Goal: Information Seeking & Learning: Learn about a topic

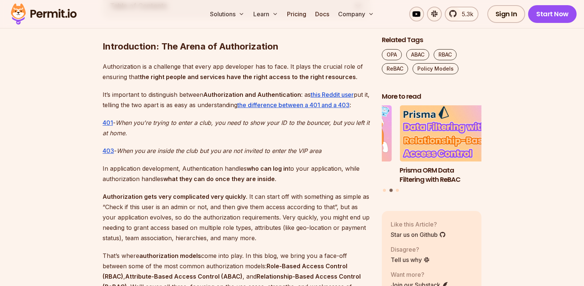
click at [310, 128] on p "401 - When you're trying to enter a club, you need to show your ID to the bounc…" at bounding box center [236, 128] width 267 height 21
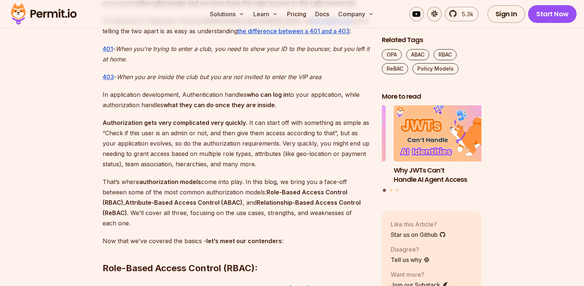
scroll to position [555, 0]
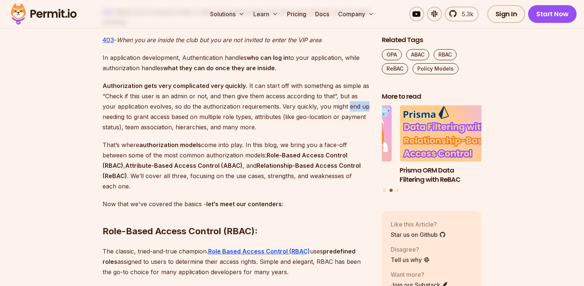
drag, startPoint x: 357, startPoint y: 107, endPoint x: 333, endPoint y: 104, distance: 25.0
click at [333, 104] on p "Authorization gets very complicated very quickly . It can start off with someth…" at bounding box center [236, 107] width 267 height 52
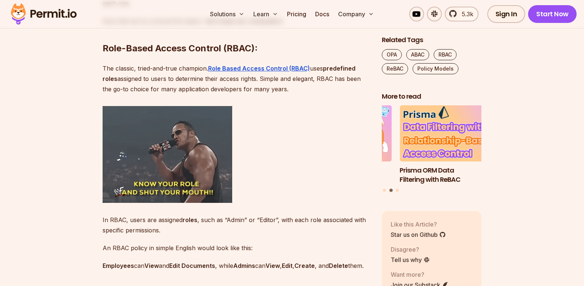
scroll to position [740, 0]
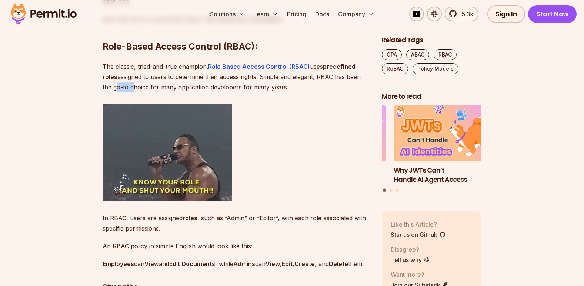
drag, startPoint x: 114, startPoint y: 88, endPoint x: 130, endPoint y: 90, distance: 15.2
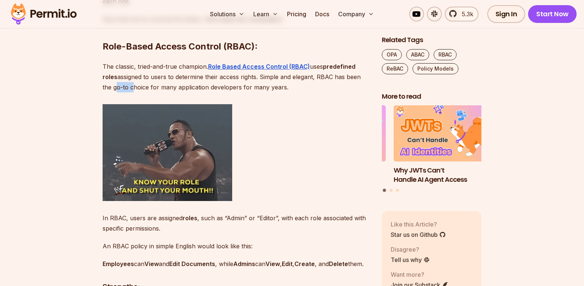
click at [130, 90] on p "The classic, tried-and-true champion. Role Based Access Control (RBAC) uses pre…" at bounding box center [236, 76] width 267 height 31
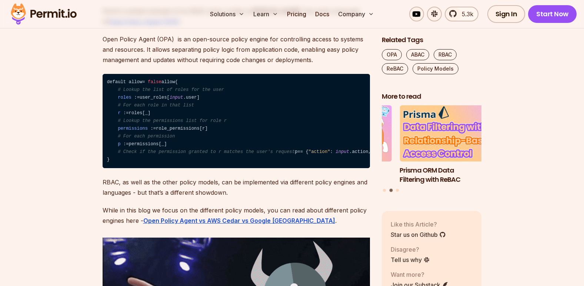
scroll to position [1332, 0]
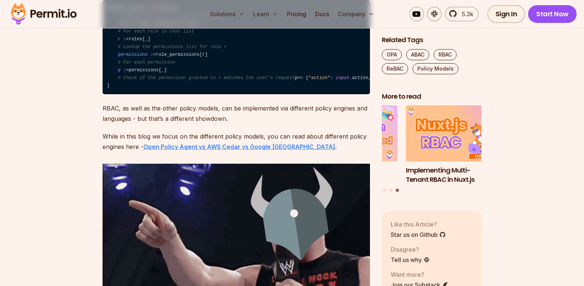
drag, startPoint x: 282, startPoint y: 177, endPoint x: 272, endPoint y: 175, distance: 9.8
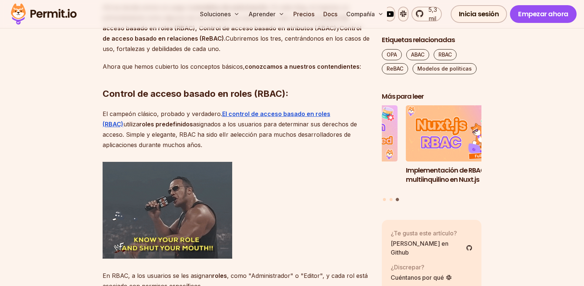
scroll to position [761, 0]
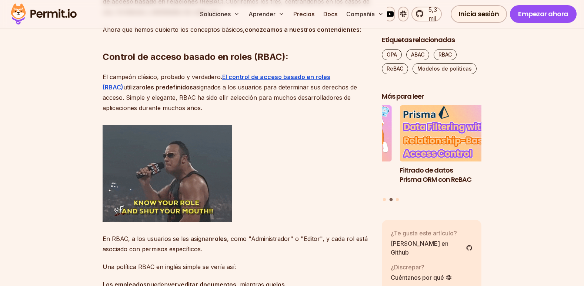
click at [386, 196] on div "Filtrado de datos Prisma ORM con ReBAC Implementación de RBAC multiinquilino en…" at bounding box center [432, 154] width 100 height 97
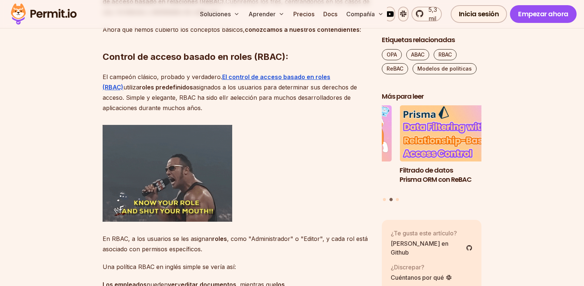
click at [382, 199] on div "Filtrado de datos Prisma ORM con ReBAC Implementación de RBAC multiinquilino en…" at bounding box center [432, 154] width 100 height 97
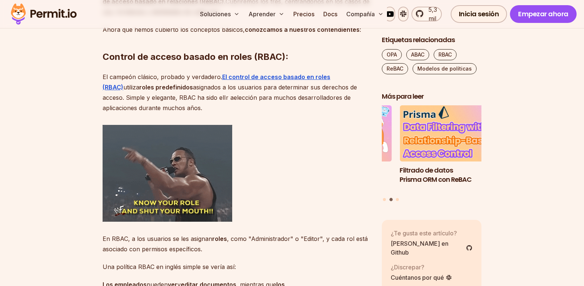
click at [386, 196] on div "Filtrado de datos Prisma ORM con ReBAC Implementación de RBAC multiinquilino en…" at bounding box center [432, 154] width 100 height 97
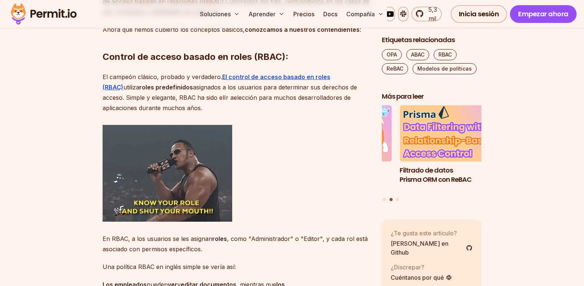
click at [386, 197] on div "Filtrado de datos Prisma ORM con ReBAC Implementación de RBAC multiinquilino en…" at bounding box center [432, 154] width 100 height 97
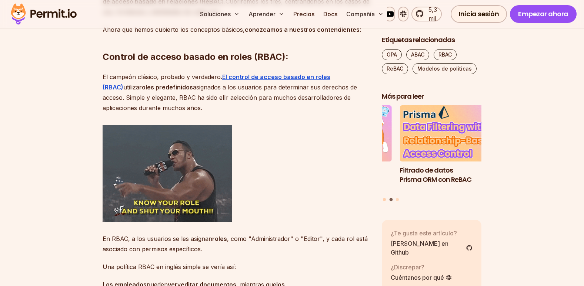
click at [383, 198] on button "Ir a la diapositiva 1" at bounding box center [384, 199] width 3 height 3
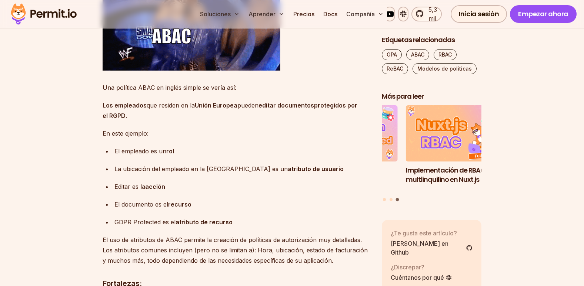
scroll to position [1982, 0]
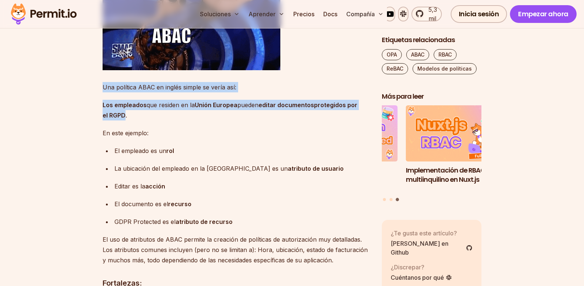
drag, startPoint x: 102, startPoint y: 79, endPoint x: 125, endPoint y: 107, distance: 36.2
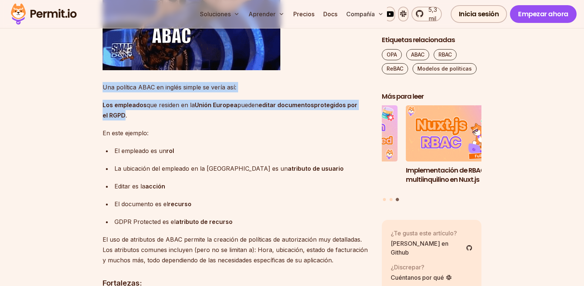
drag, startPoint x: 125, startPoint y: 107, endPoint x: 120, endPoint y: 109, distance: 6.0
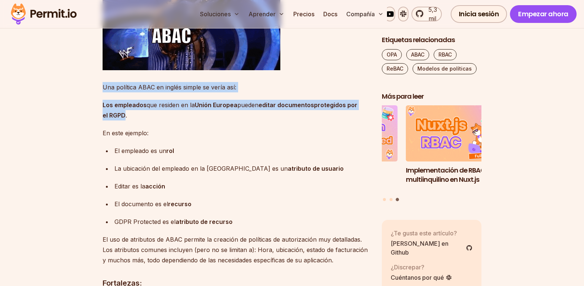
copy div "Una política ABAC en inglés simple se vería así: Los empleados que residen en l…"
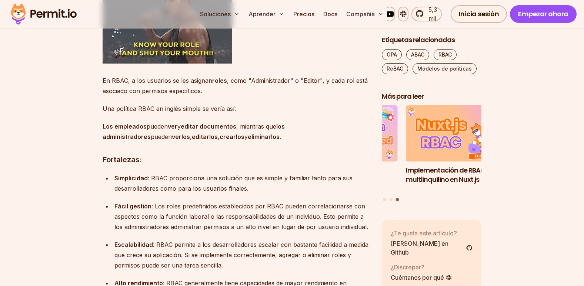
scroll to position [909, 0]
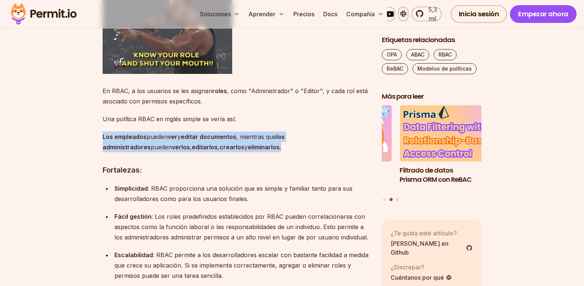
drag, startPoint x: 101, startPoint y: 125, endPoint x: 219, endPoint y: 137, distance: 119.3
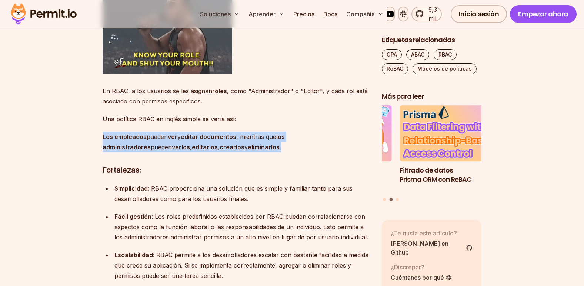
copy p "Los empleados pueden ver y editar documentos , mientras que los administradores…"
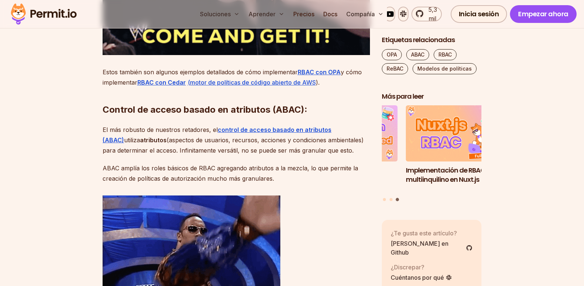
scroll to position [1760, 0]
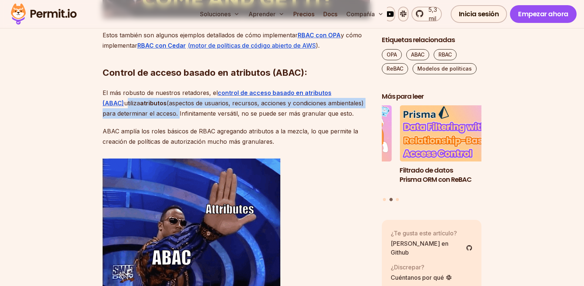
drag, startPoint x: 352, startPoint y: 86, endPoint x: 164, endPoint y: 108, distance: 188.5
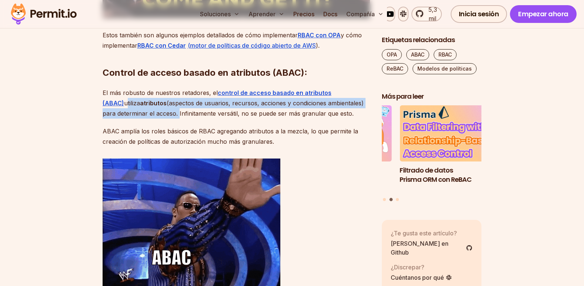
click at [164, 108] on p "El más robusto de nuestros retadores, el control de acceso basado en atributos …" at bounding box center [236, 103] width 267 height 31
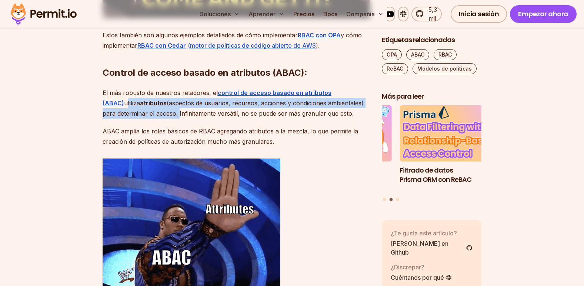
copy p "utiliza atributos (aspectos de usuarios, recursos, acciones y condiciones ambie…"
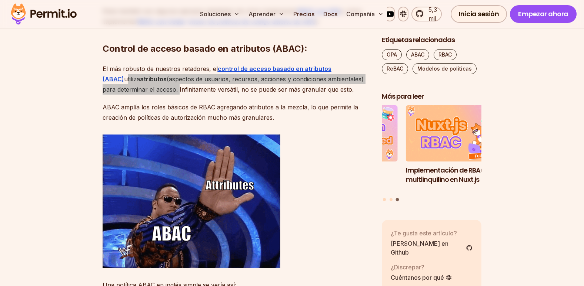
scroll to position [1797, 0]
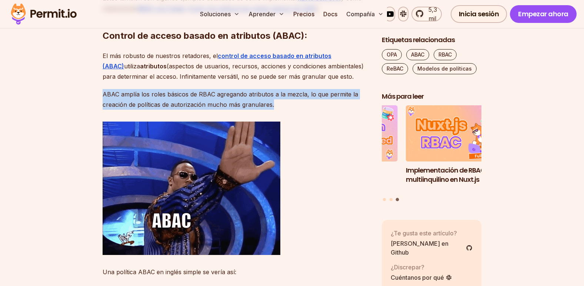
drag, startPoint x: 276, startPoint y: 102, endPoint x: 101, endPoint y: 89, distance: 175.5
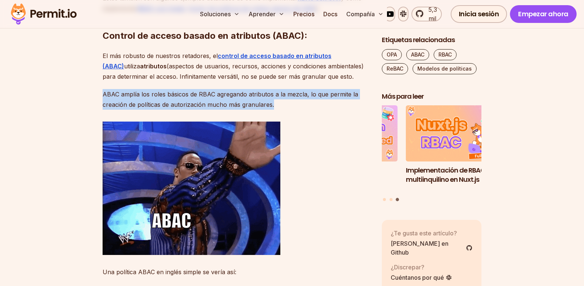
copy p "ABAC amplía los roles básicos de RBAC agregando atributos a la mezcla, lo que p…"
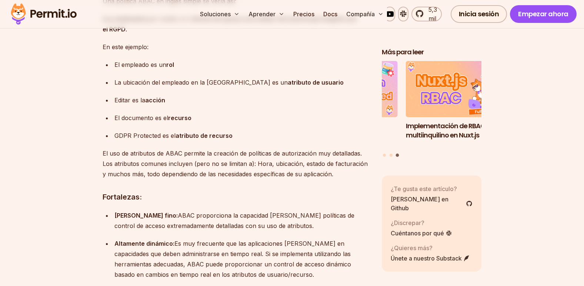
scroll to position [1967, 0]
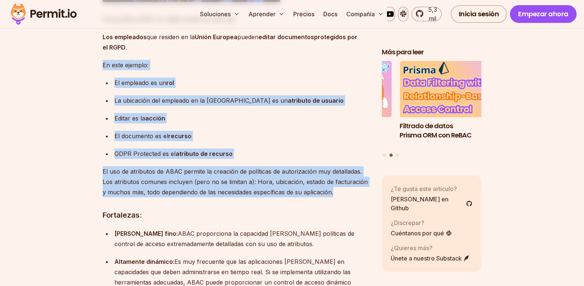
drag, startPoint x: 103, startPoint y: 91, endPoint x: 337, endPoint y: 220, distance: 266.8
drag, startPoint x: 337, startPoint y: 220, endPoint x: 309, endPoint y: 215, distance: 28.2
copy div "En este ejemplo: El empleado es un rol La ubicación del empleado en la Unión Eu…"
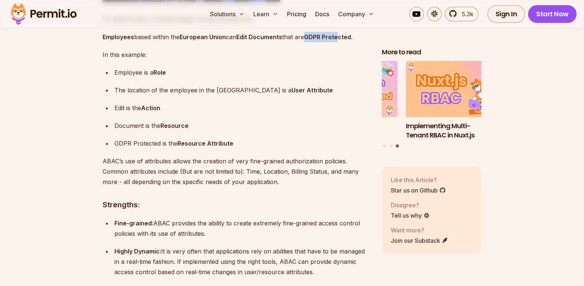
drag, startPoint x: 313, startPoint y: 63, endPoint x: 343, endPoint y: 66, distance: 30.9
click at [343, 41] on strong "GDPR Protected" at bounding box center [327, 36] width 47 height 7
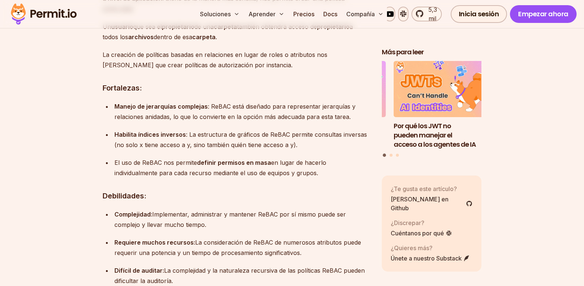
scroll to position [2818, 0]
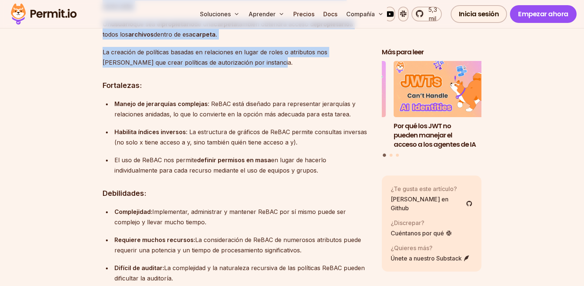
drag, startPoint x: 104, startPoint y: 113, endPoint x: 300, endPoint y: 176, distance: 205.8
copy div "ReBAC nos permite derivar políticas de autorización basadas en las relaciones e…"
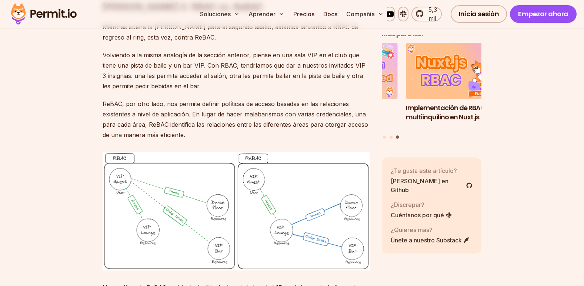
scroll to position [3743, 0]
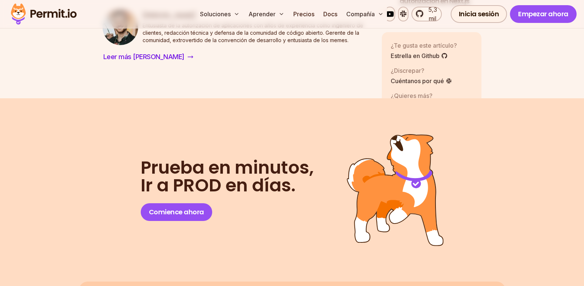
scroll to position [3145, 0]
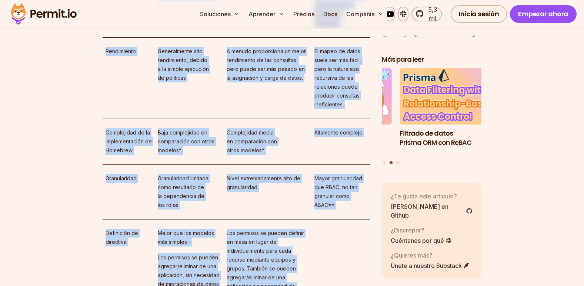
scroll to position [4680, 0]
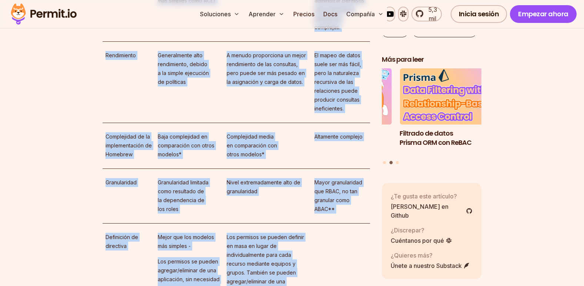
drag, startPoint x: 226, startPoint y: 118, endPoint x: 107, endPoint y: 112, distance: 120.1
copy div "RBAC ABAC ReBAC Caso de uso Permite crear políticas basadas en roles sin tener …"
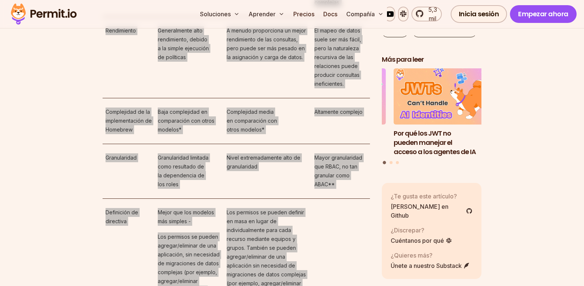
scroll to position [4717, 0]
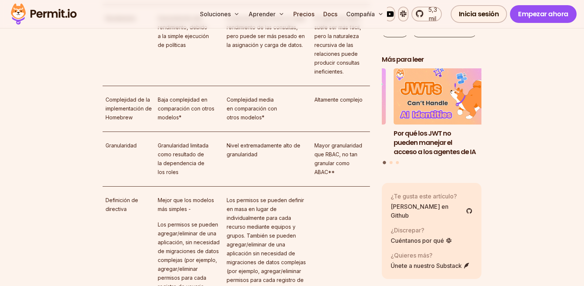
drag, startPoint x: 152, startPoint y: 77, endPoint x: 346, endPoint y: 83, distance: 194.4
copy tr "RBAC ABAC ReBAC"
drag, startPoint x: 104, startPoint y: 105, endPoint x: 345, endPoint y: 194, distance: 256.7
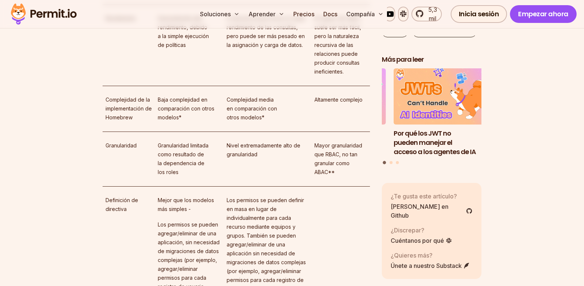
copy tr "Caso de uso Permite crear políticas basadas en roles sin tener que administrar …"
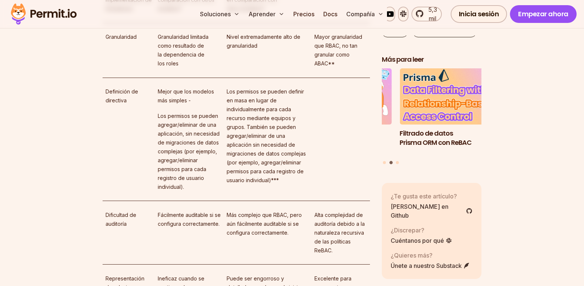
scroll to position [4865, 0]
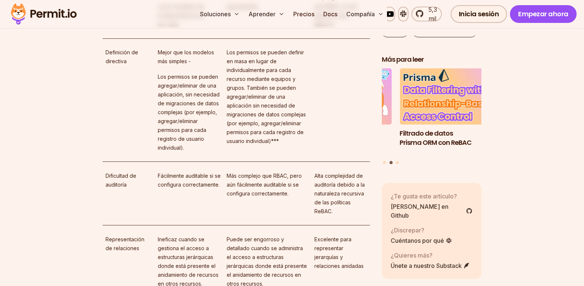
drag, startPoint x: 104, startPoint y: 75, endPoint x: 370, endPoint y: 177, distance: 283.9
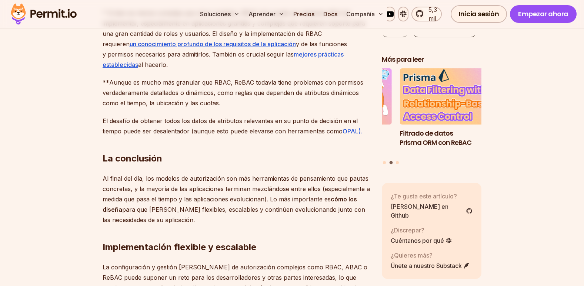
scroll to position [5272, 0]
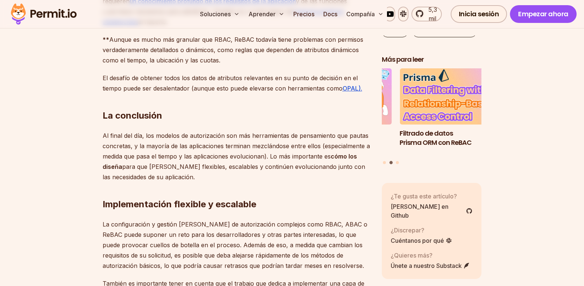
copy tbody "RBAC ABAC ReBAC Caso de uso Permite crear políticas basadas en roles sin tener …"
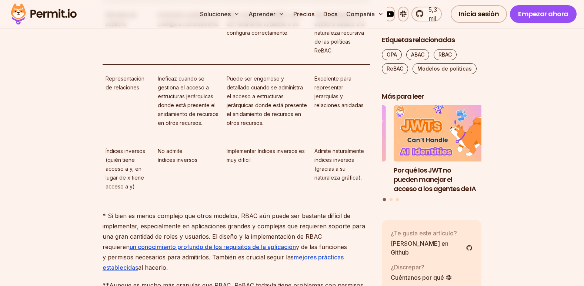
scroll to position [5013, 0]
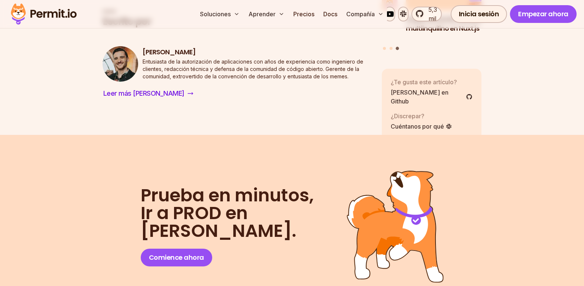
scroll to position [5901, 0]
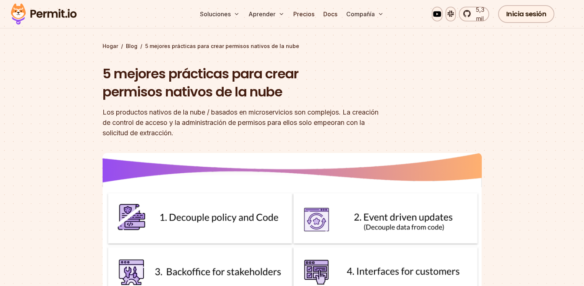
scroll to position [37, 0]
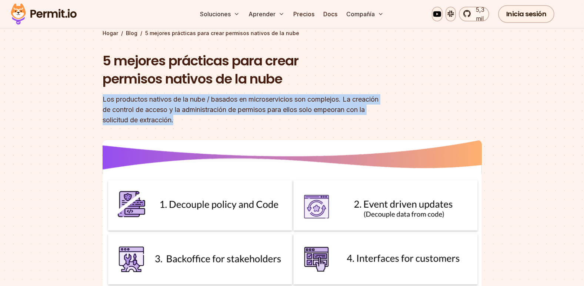
drag, startPoint x: 205, startPoint y: 120, endPoint x: 104, endPoint y: 96, distance: 104.0
click at [104, 96] on div "Los productos nativos de la nube / basados en microservicios son complejos. La …" at bounding box center [245, 109] width 284 height 31
copy div "Los productos nativos de la nube / basados en microservicios son complejos. La …"
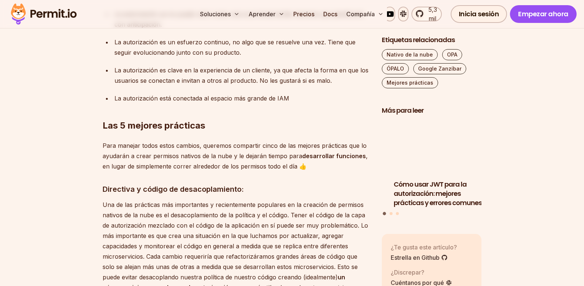
scroll to position [851, 0]
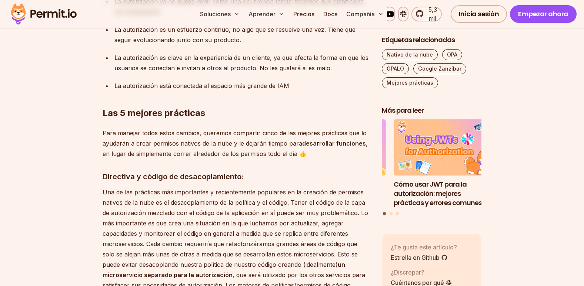
click at [283, 81] on div "La autorización está conectada al espacio más grande de IAM" at bounding box center [241, 86] width 255 height 10
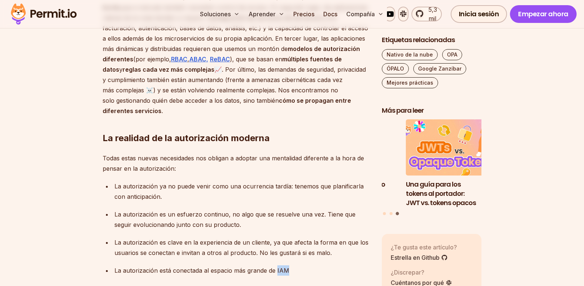
scroll to position [703, 0]
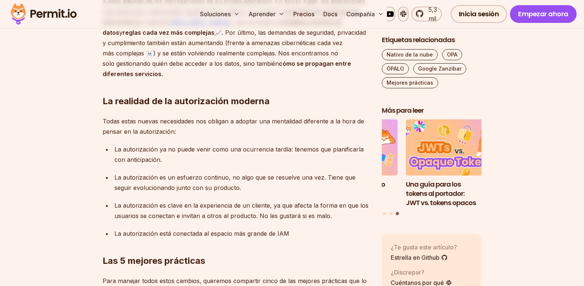
click at [302, 226] on h2 "Las 5 mejores prácticas" at bounding box center [236, 246] width 267 height 41
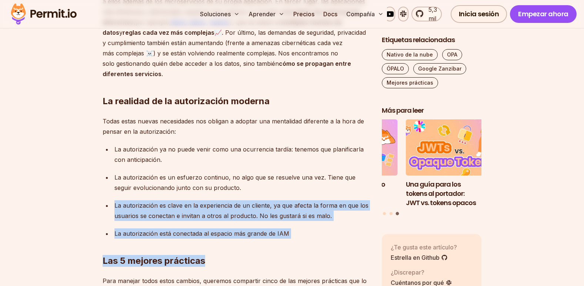
drag, startPoint x: 299, startPoint y: 216, endPoint x: 177, endPoint y: 174, distance: 129.3
drag, startPoint x: 177, startPoint y: 174, endPoint x: 215, endPoint y: 206, distance: 49.6
click at [215, 226] on h2 "Las 5 mejores prácticas" at bounding box center [236, 246] width 267 height 41
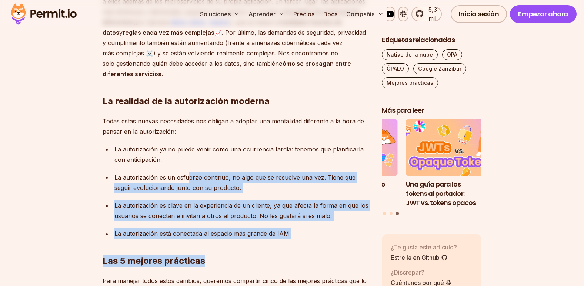
drag, startPoint x: 304, startPoint y: 210, endPoint x: 190, endPoint y: 161, distance: 124.1
drag, startPoint x: 190, startPoint y: 161, endPoint x: 214, endPoint y: 189, distance: 37.6
click at [214, 201] on div "La autorización es clave en la experiencia de un cliente, ya que afecta la form…" at bounding box center [241, 211] width 255 height 21
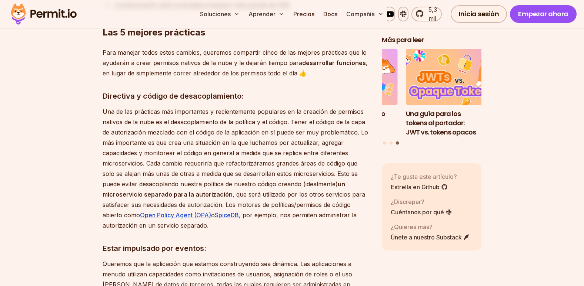
scroll to position [925, 0]
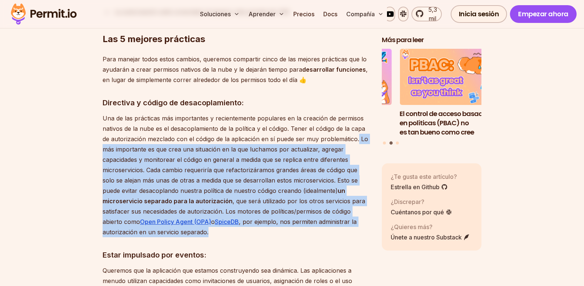
drag, startPoint x: 357, startPoint y: 117, endPoint x: 225, endPoint y: 207, distance: 160.4
click at [225, 207] on p "Una de las prácticas más importantes y recientemente populares en la creación d…" at bounding box center [236, 175] width 267 height 124
copy p "Lo más importante es que crea una situación en la que luchamos por actualizar, …"
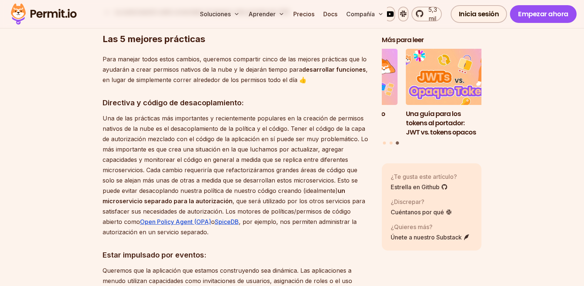
click at [274, 249] on h3 "Estar impulsado por eventos:" at bounding box center [236, 255] width 267 height 12
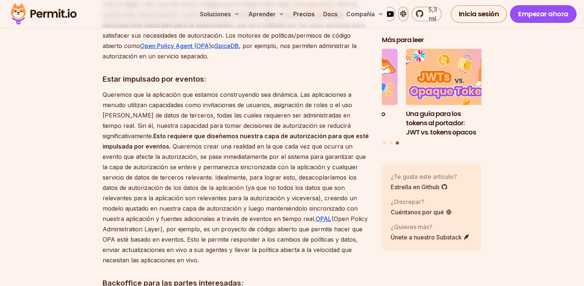
scroll to position [1110, 0]
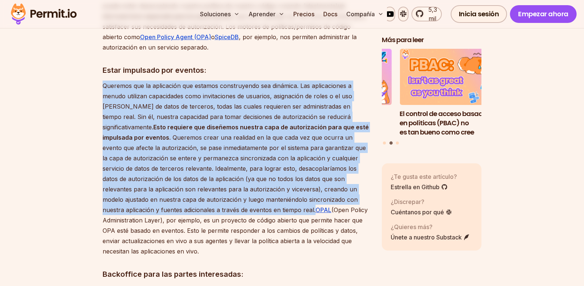
drag, startPoint x: 256, startPoint y: 189, endPoint x: 104, endPoint y: 68, distance: 194.3
click at [104, 81] on p "Queremos que la aplicación que estamos construyendo sea dinámica. Las aplicacio…" at bounding box center [236, 169] width 267 height 176
copy p "Queremos que la aplicación que estamos construyendo sea dinámica. Las aplicacio…"
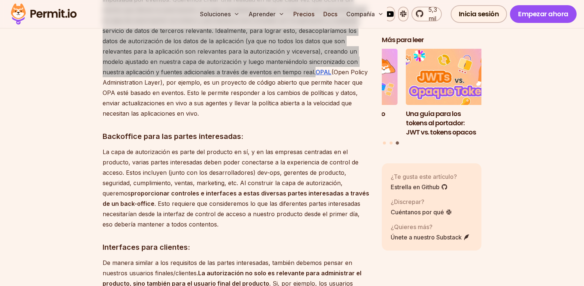
scroll to position [1295, 0]
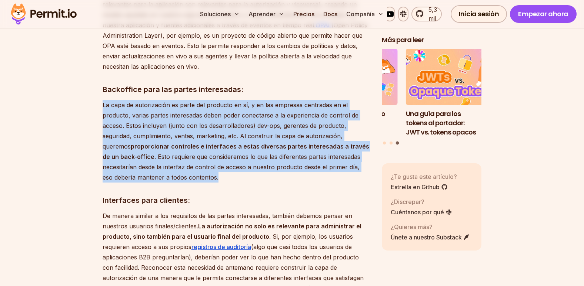
drag, startPoint x: 103, startPoint y: 85, endPoint x: 245, endPoint y: 156, distance: 159.0
click at [245, 156] on p "La capa de autorización es parte del producto en sí, y en las empresas centrada…" at bounding box center [236, 141] width 267 height 83
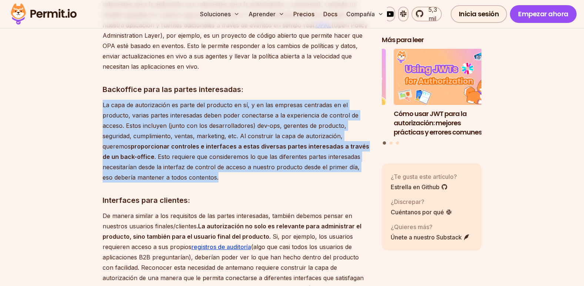
drag, startPoint x: 245, startPoint y: 156, endPoint x: 212, endPoint y: 142, distance: 35.7
copy p "La capa de autorización es parte del producto en sí, y en las empresas centrada…"
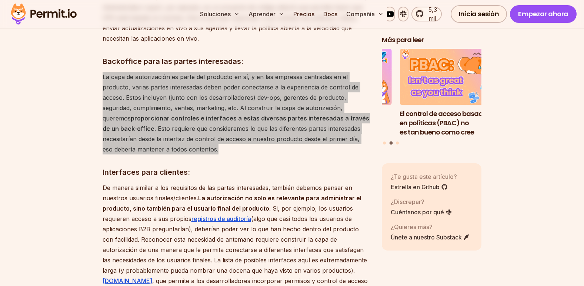
scroll to position [1406, 0]
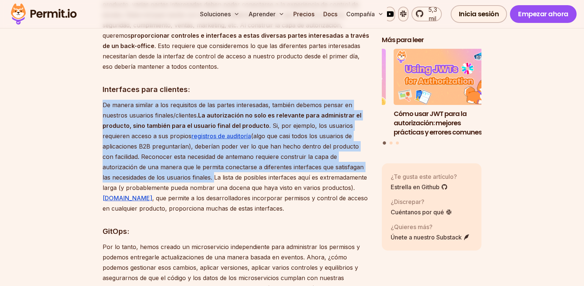
drag, startPoint x: 104, startPoint y: 83, endPoint x: 166, endPoint y: 154, distance: 93.8
click at [166, 154] on p "De manera similar a los requisitos de las partes interesadas, también debemos p…" at bounding box center [236, 157] width 267 height 114
drag, startPoint x: 166, startPoint y: 154, endPoint x: 158, endPoint y: 152, distance: 7.9
copy p "De manera similar a los requisitos de las partes interesadas, también debemos p…"
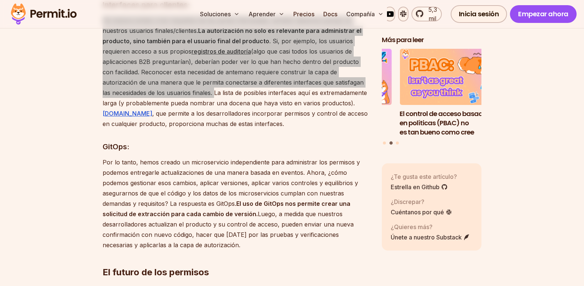
scroll to position [1554, 0]
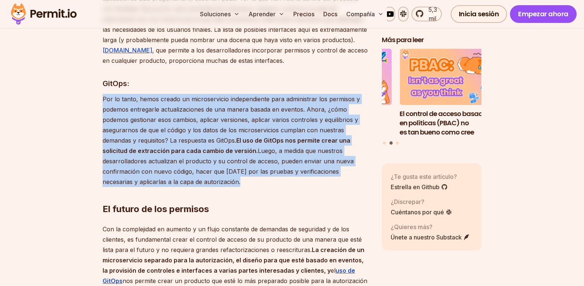
drag, startPoint x: 101, startPoint y: 79, endPoint x: 202, endPoint y: 161, distance: 130.3
drag, startPoint x: 202, startPoint y: 161, endPoint x: 188, endPoint y: 159, distance: 14.9
copy p "Por lo tanto, hemos creado un microservicio independiente para administrar los …"
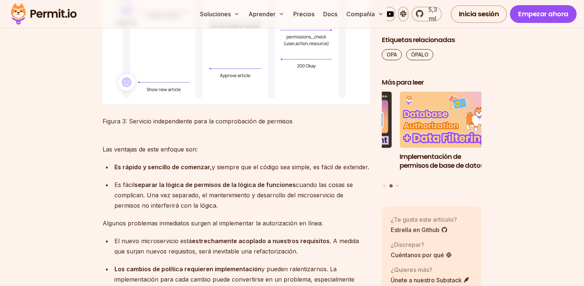
scroll to position [1776, 0]
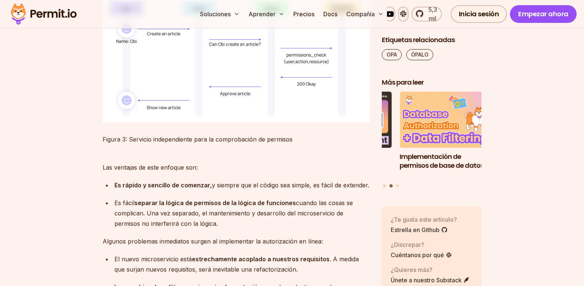
click at [384, 184] on button "Ir a la diapositiva 1" at bounding box center [384, 185] width 3 height 3
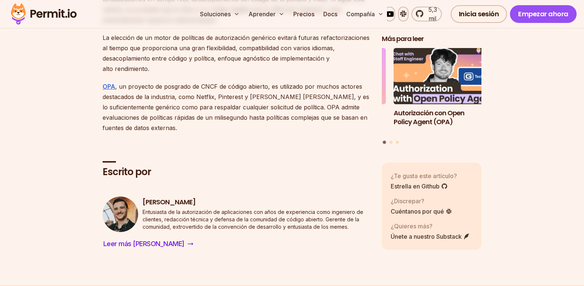
scroll to position [48, 0]
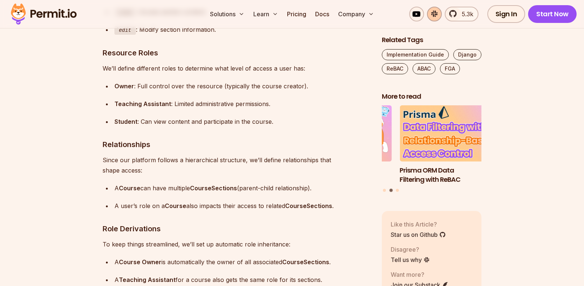
scroll to position [2035, 0]
